Goal: Check status: Check status

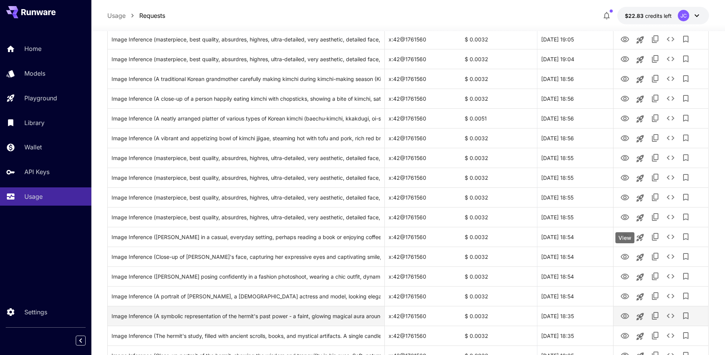
scroll to position [164, 0]
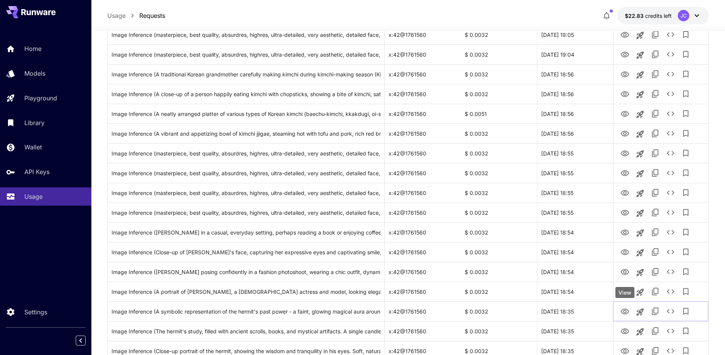
click at [627, 291] on div "View" at bounding box center [624, 292] width 19 height 11
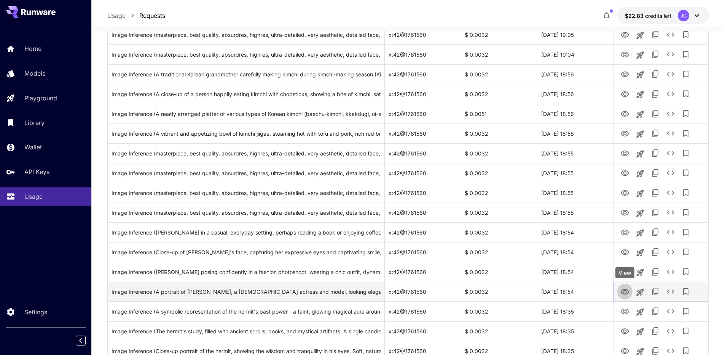
click at [627, 293] on icon "View" at bounding box center [625, 292] width 8 height 6
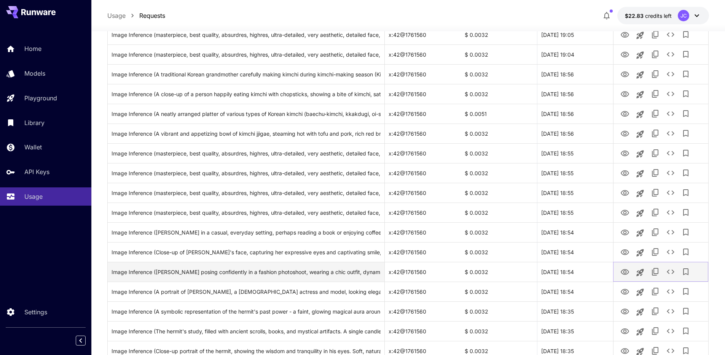
click at [624, 271] on icon "View" at bounding box center [624, 272] width 9 height 9
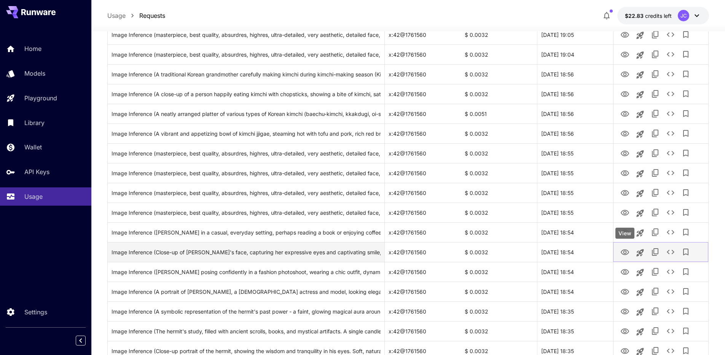
click at [619, 252] on button "View" at bounding box center [624, 252] width 15 height 16
click at [623, 251] on icon "View" at bounding box center [625, 253] width 8 height 6
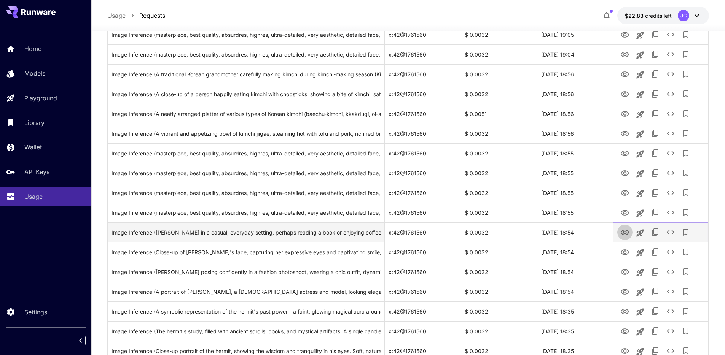
click at [626, 233] on icon "View" at bounding box center [625, 233] width 8 height 6
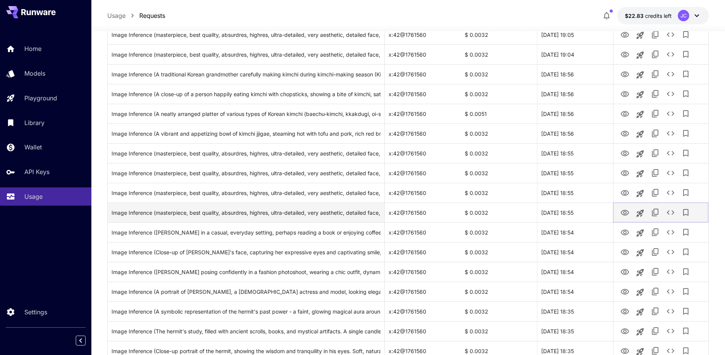
click at [626, 212] on icon "View" at bounding box center [624, 213] width 9 height 9
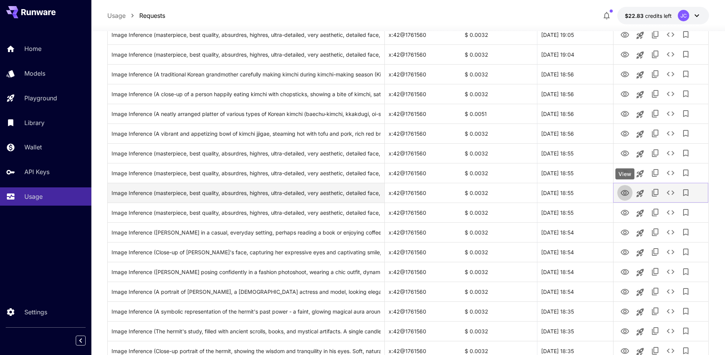
click at [629, 191] on icon "View" at bounding box center [624, 193] width 9 height 9
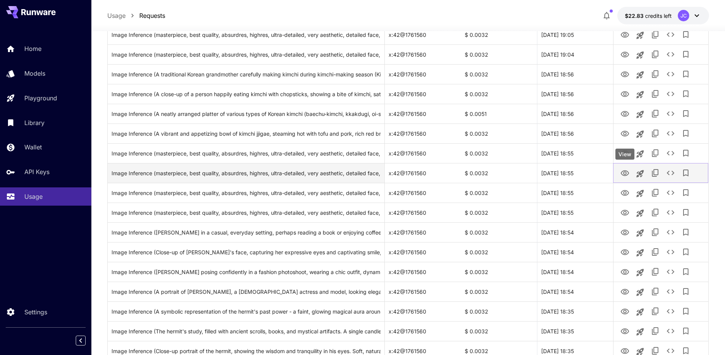
click at [624, 175] on icon "View" at bounding box center [624, 173] width 9 height 9
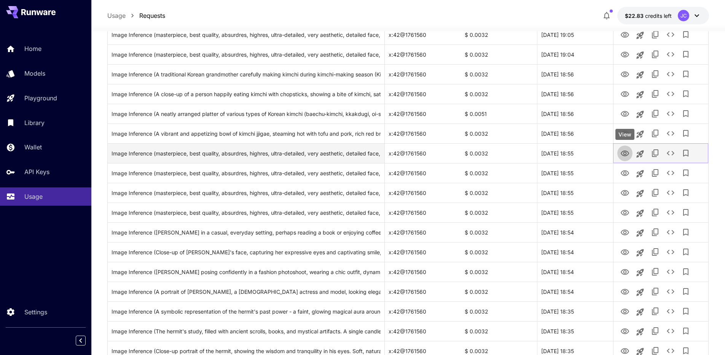
click at [619, 151] on button "View" at bounding box center [624, 153] width 15 height 16
click at [621, 150] on icon "View" at bounding box center [624, 153] width 9 height 9
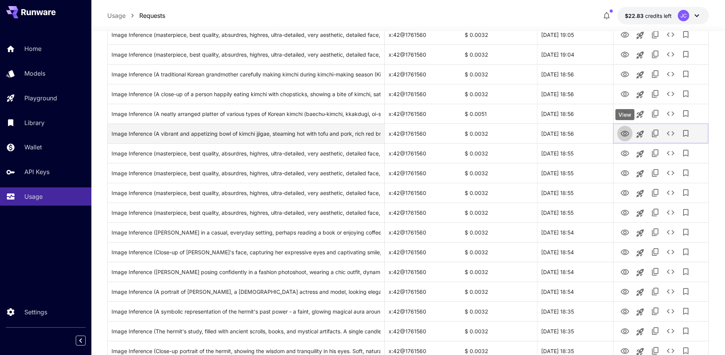
click at [623, 131] on icon "View" at bounding box center [624, 133] width 9 height 9
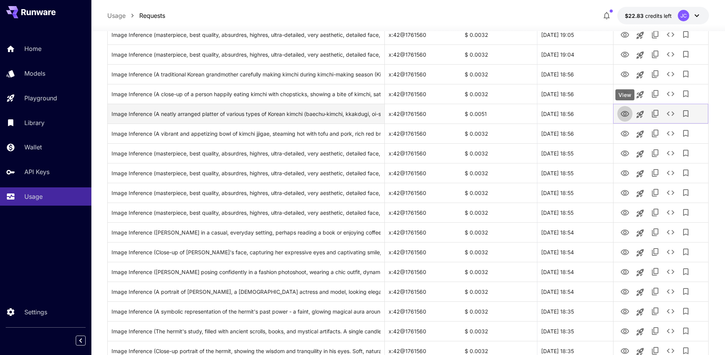
click at [623, 115] on icon "View" at bounding box center [624, 114] width 9 height 9
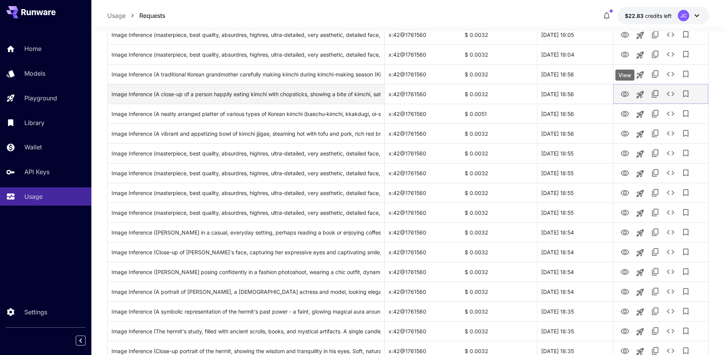
click at [625, 93] on icon "View" at bounding box center [624, 94] width 9 height 9
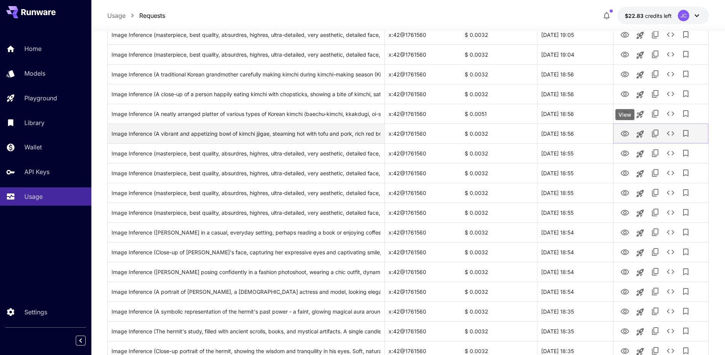
click at [626, 132] on icon "View" at bounding box center [624, 133] width 9 height 9
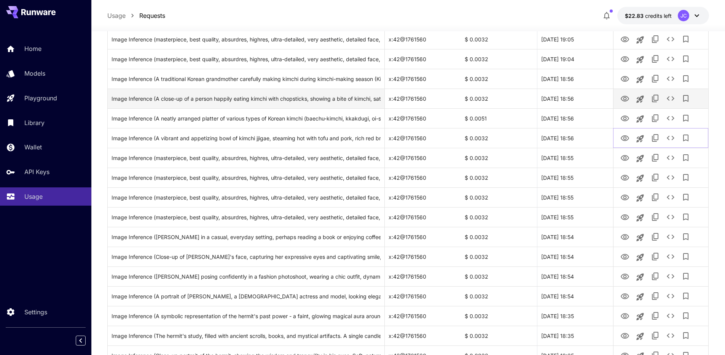
scroll to position [151, 0]
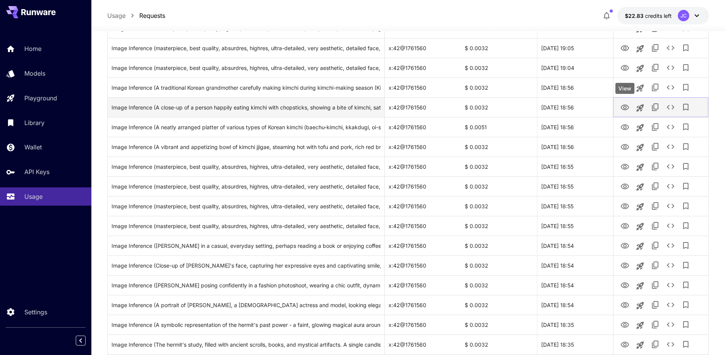
click at [626, 109] on icon "View" at bounding box center [624, 107] width 9 height 9
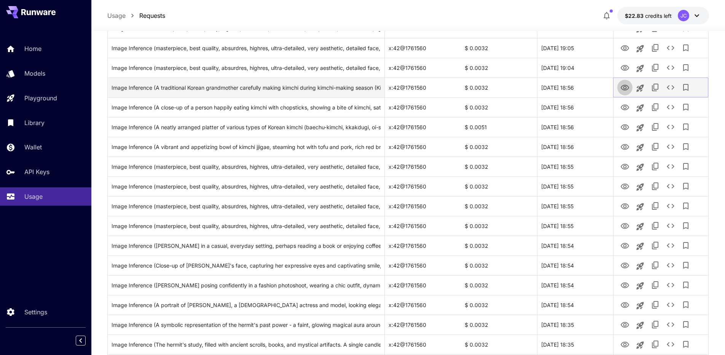
click at [625, 87] on icon "View" at bounding box center [624, 87] width 9 height 9
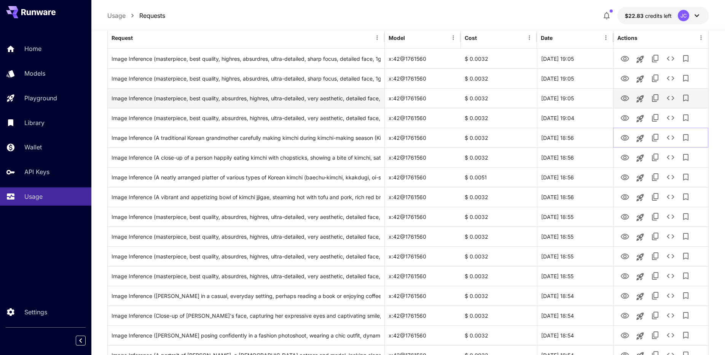
scroll to position [94, 0]
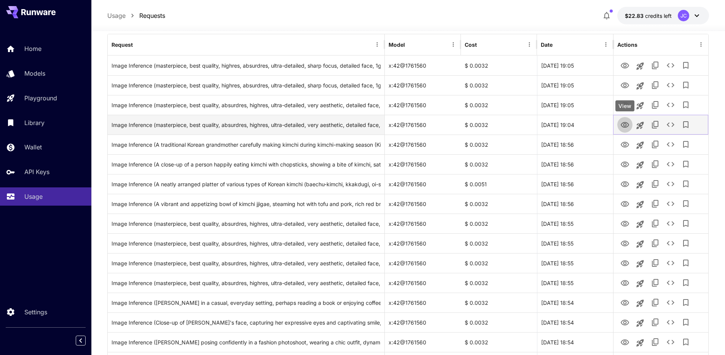
click at [626, 125] on icon "View" at bounding box center [625, 125] width 8 height 6
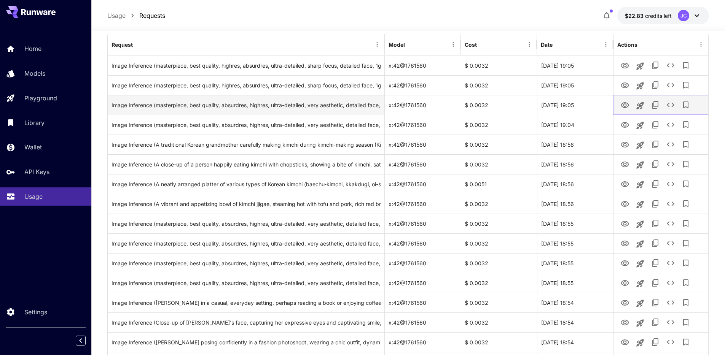
click at [627, 104] on icon "View" at bounding box center [624, 105] width 9 height 9
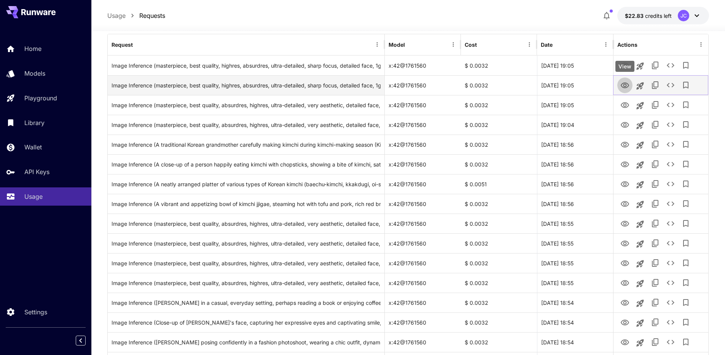
click at [620, 85] on icon "View" at bounding box center [624, 85] width 9 height 9
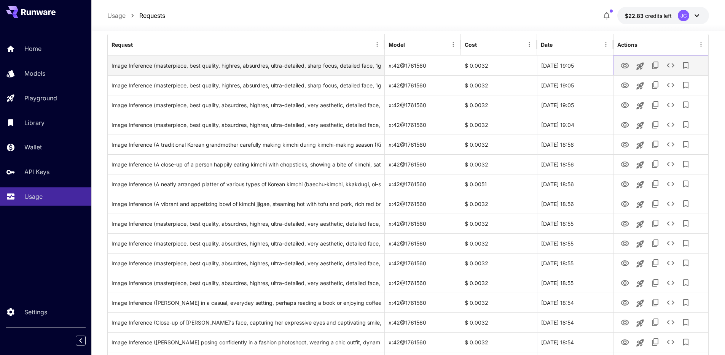
click at [626, 65] on icon "View" at bounding box center [624, 65] width 9 height 9
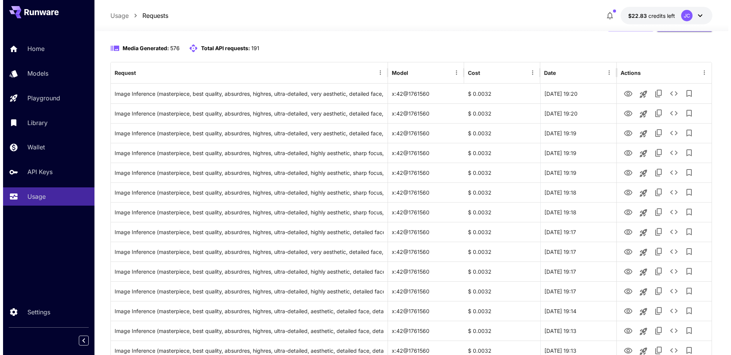
scroll to position [0, 0]
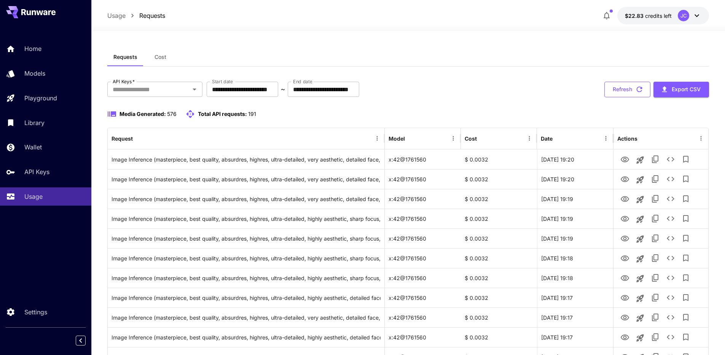
click at [622, 86] on button "Refresh" at bounding box center [627, 90] width 46 height 16
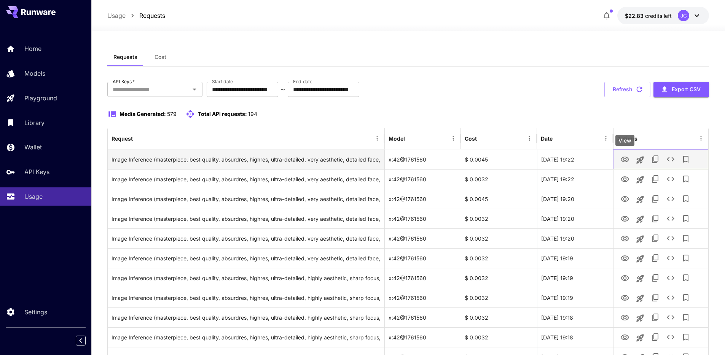
click at [628, 159] on icon "View" at bounding box center [624, 159] width 9 height 9
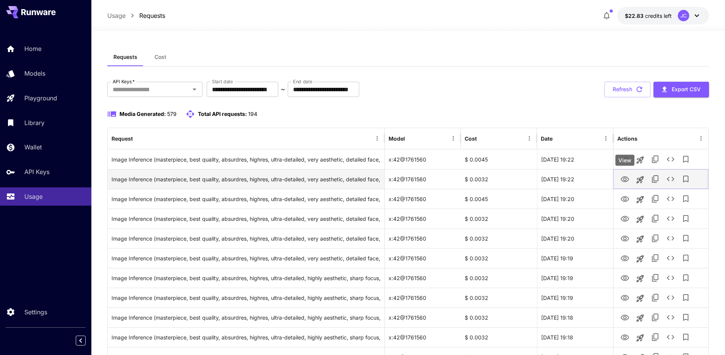
click at [629, 179] on icon "View" at bounding box center [625, 180] width 8 height 6
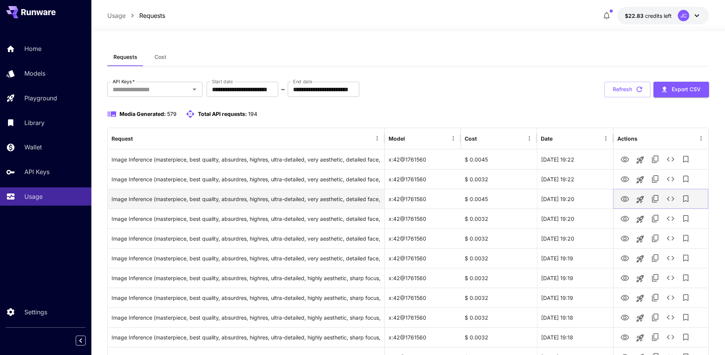
click at [624, 197] on icon "View" at bounding box center [624, 199] width 9 height 9
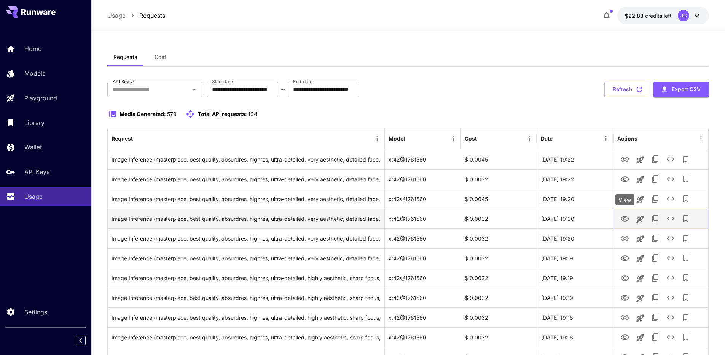
click at [628, 221] on icon "View" at bounding box center [624, 219] width 9 height 9
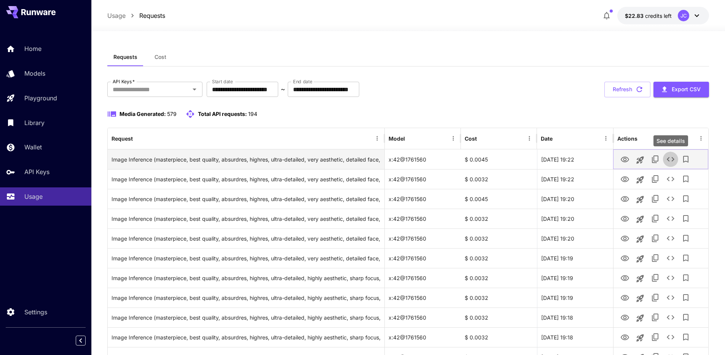
click at [673, 163] on icon "See details" at bounding box center [670, 159] width 9 height 9
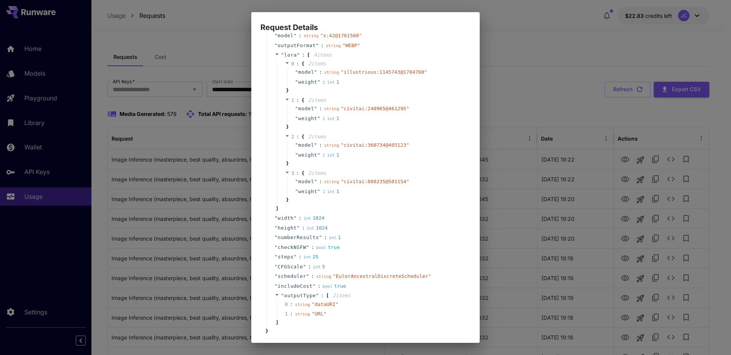
scroll to position [150, 0]
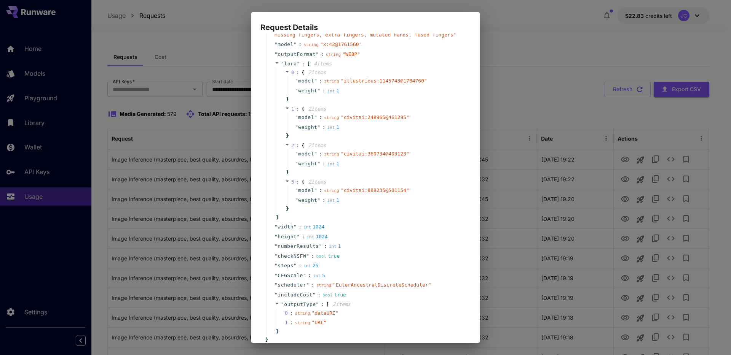
click at [666, 182] on div "Request Details { 16 item s " taskType " : string " imageInference " " taskUUID…" at bounding box center [365, 177] width 731 height 355
click at [670, 180] on div "Request Details { 16 item s " taskType " : string " imageInference " " taskUUID…" at bounding box center [365, 177] width 731 height 355
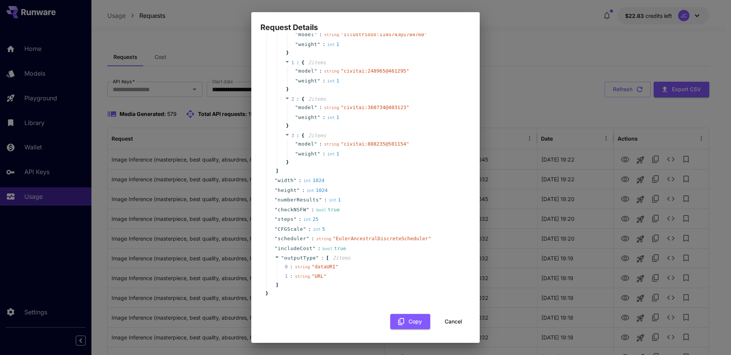
click at [447, 321] on button "Cancel" at bounding box center [453, 322] width 34 height 16
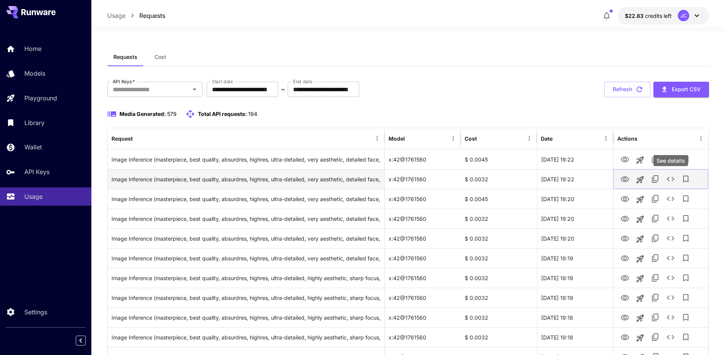
click at [673, 177] on icon "See details" at bounding box center [670, 179] width 9 height 9
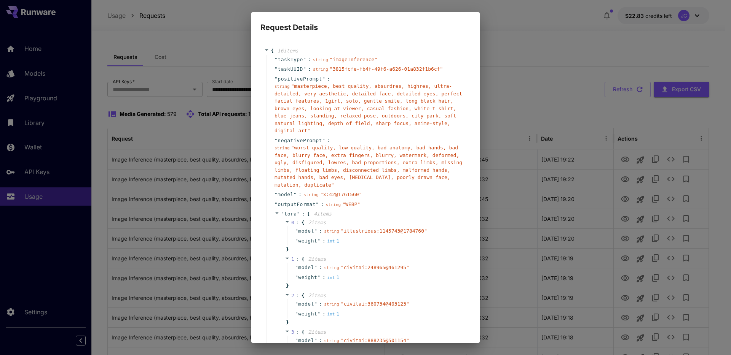
scroll to position [197, 0]
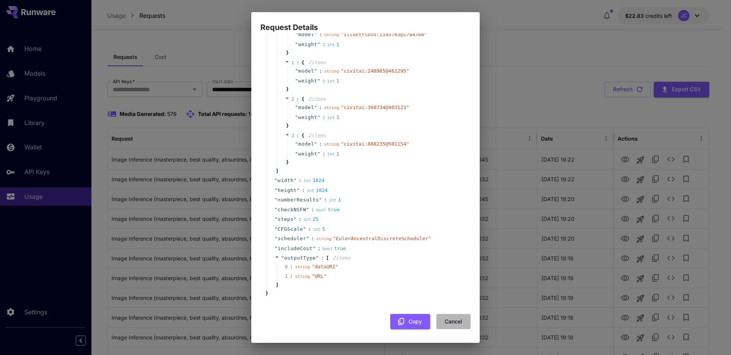
click at [444, 320] on button "Cancel" at bounding box center [453, 322] width 34 height 16
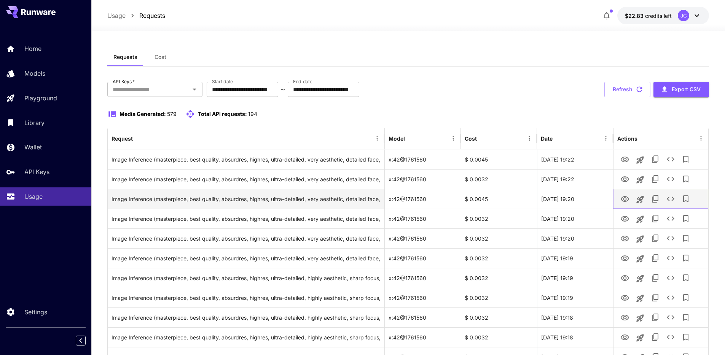
click at [669, 202] on icon "See details" at bounding box center [670, 198] width 9 height 9
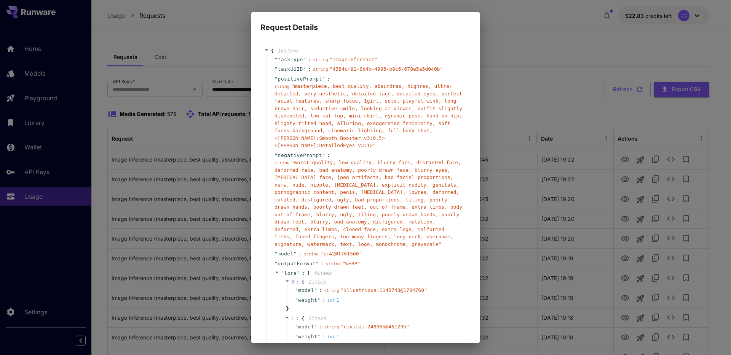
scroll to position [264, 0]
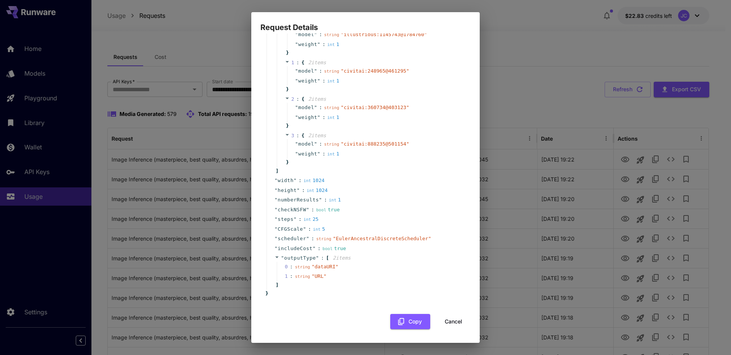
click at [445, 322] on button "Cancel" at bounding box center [453, 322] width 34 height 16
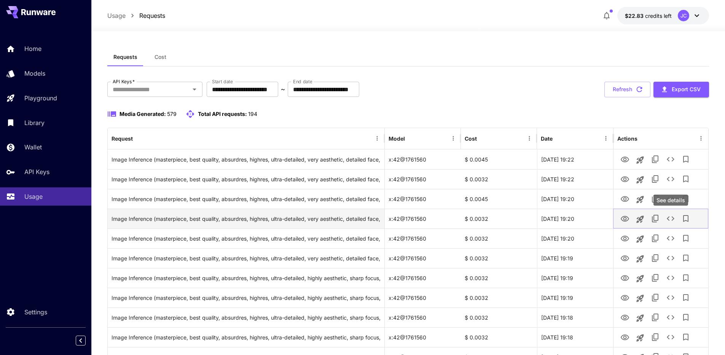
click at [673, 215] on icon "See details" at bounding box center [670, 218] width 9 height 9
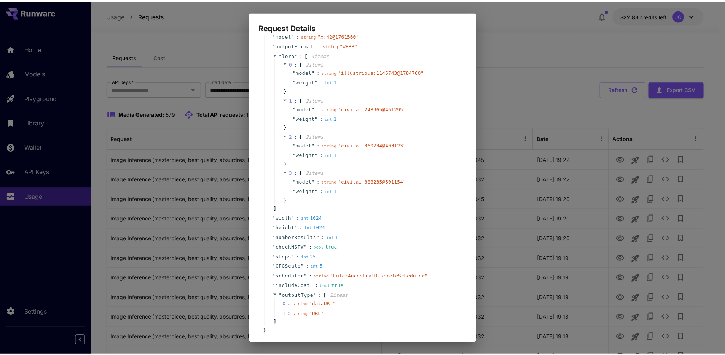
scroll to position [256, 0]
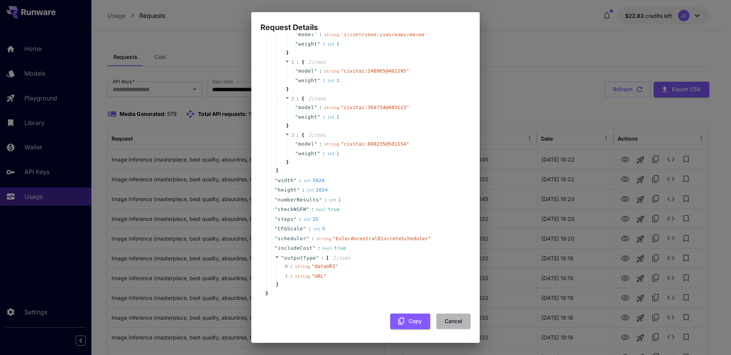
click at [448, 320] on button "Cancel" at bounding box center [453, 322] width 34 height 16
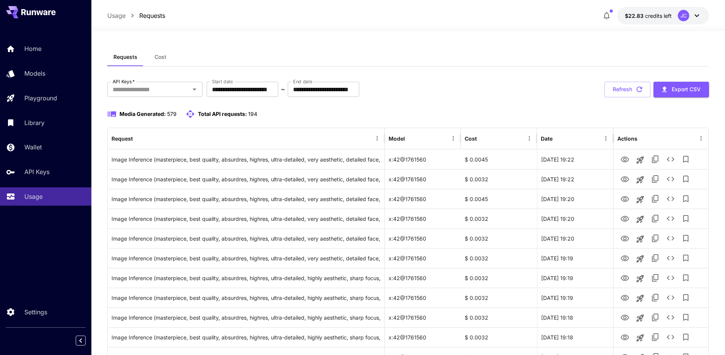
click at [627, 84] on button "Refresh" at bounding box center [627, 90] width 46 height 16
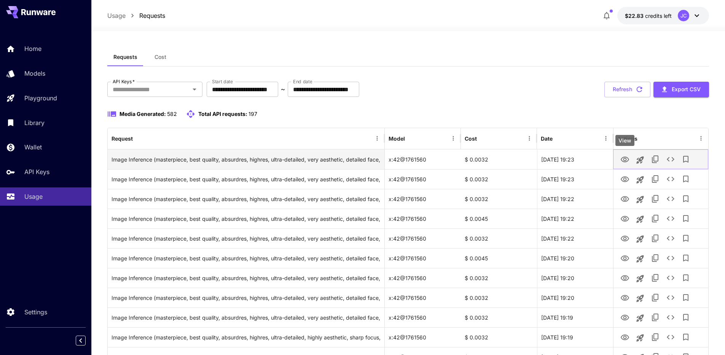
click at [624, 162] on icon "View" at bounding box center [625, 160] width 8 height 6
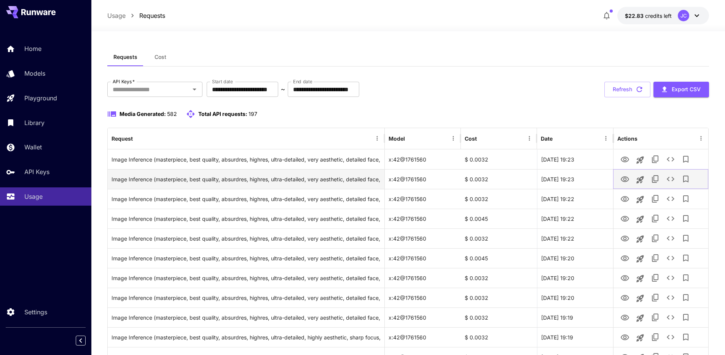
click at [625, 178] on icon "View" at bounding box center [625, 180] width 8 height 6
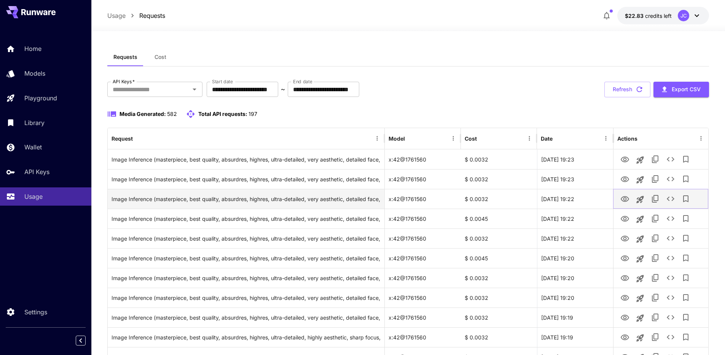
click at [626, 199] on icon "View" at bounding box center [624, 199] width 9 height 9
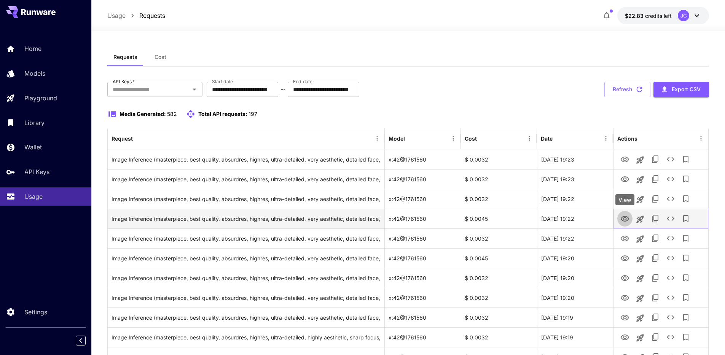
click at [627, 221] on icon "View" at bounding box center [625, 219] width 8 height 6
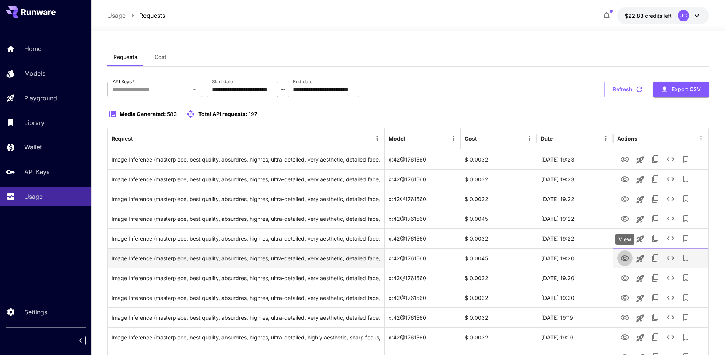
click at [625, 257] on icon "View" at bounding box center [624, 258] width 9 height 9
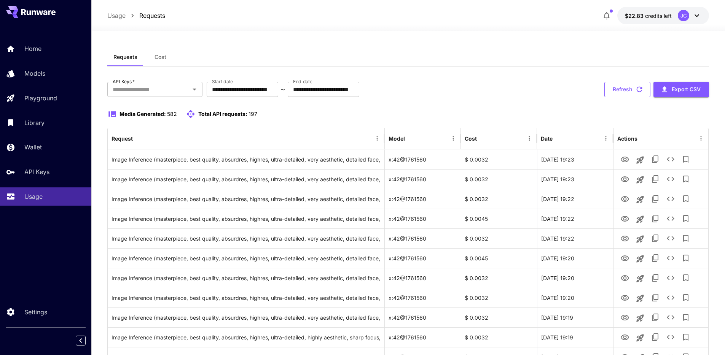
click at [625, 89] on button "Refresh" at bounding box center [627, 90] width 46 height 16
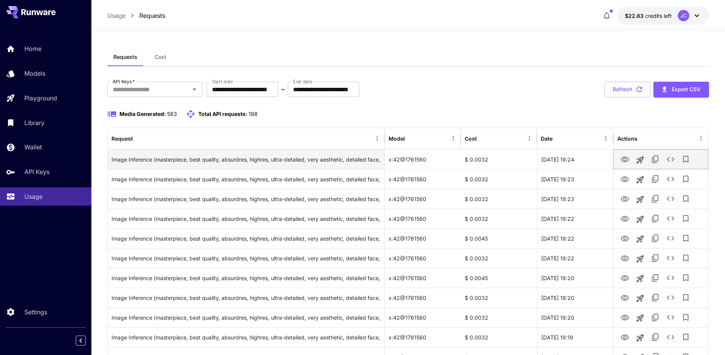
click at [626, 159] on icon "View" at bounding box center [625, 160] width 8 height 6
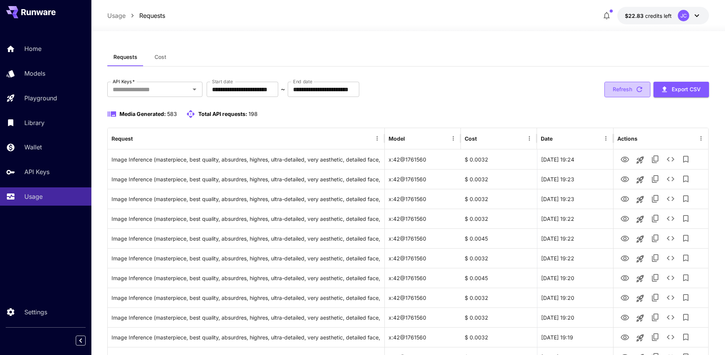
click at [622, 87] on button "Refresh" at bounding box center [627, 90] width 46 height 16
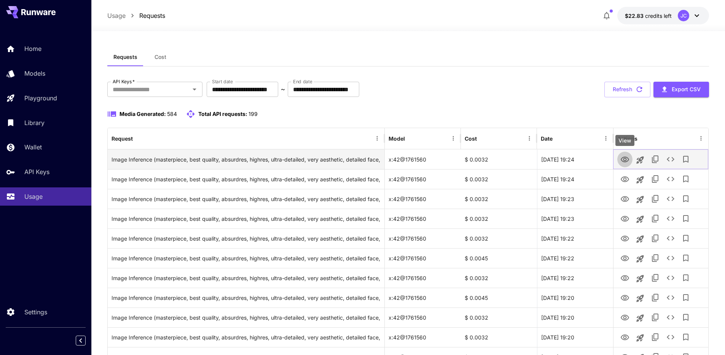
click at [626, 161] on icon "View" at bounding box center [624, 159] width 9 height 9
